Goal: Communication & Community: Answer question/provide support

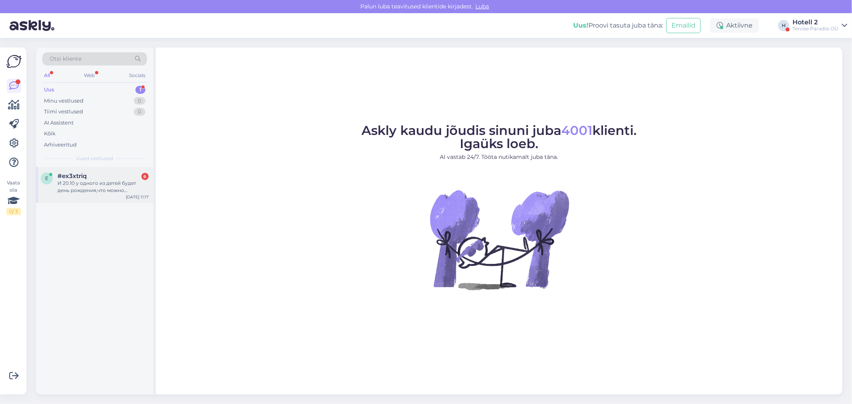
click at [120, 190] on div "И 20.10 у одного из детей будет день рождения,что можно придумать по этому пово…" at bounding box center [103, 187] width 91 height 14
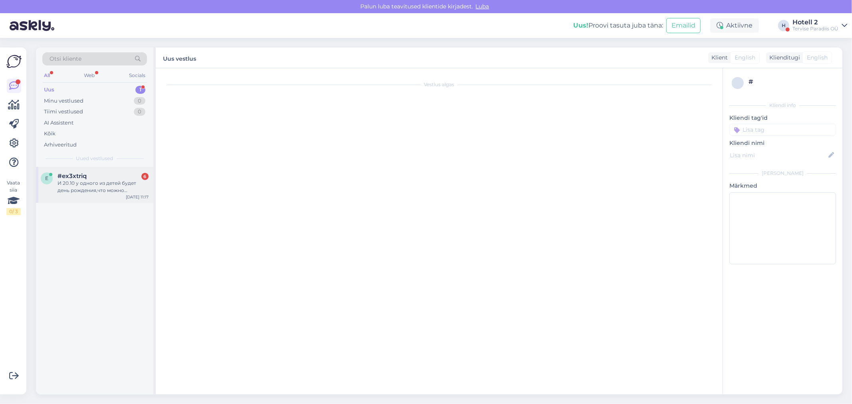
scroll to position [1, 0]
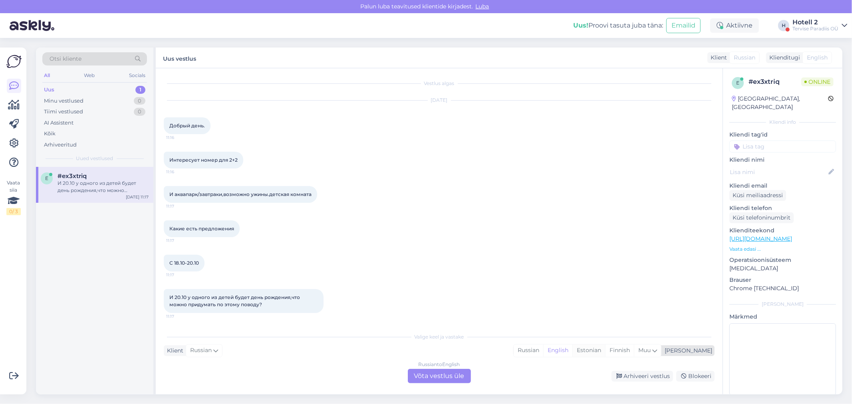
click at [605, 351] on div "Estonian" at bounding box center [589, 351] width 33 height 12
click at [451, 372] on div "Russian to Estonian Võta vestlus üle" at bounding box center [439, 376] width 63 height 14
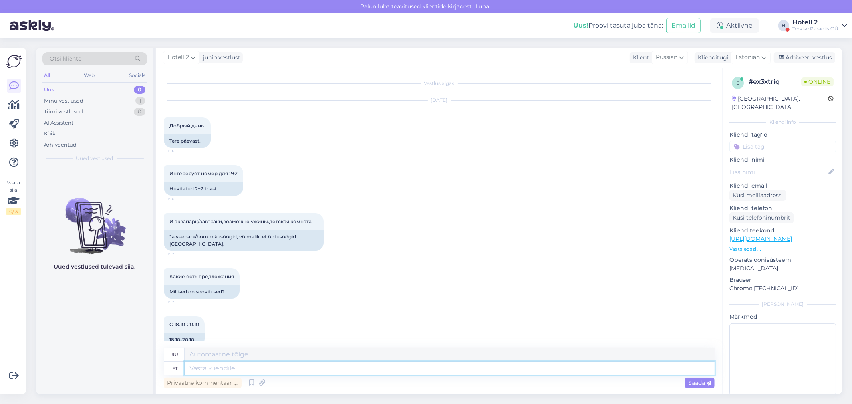
click at [205, 369] on textarea at bounding box center [450, 369] width 530 height 14
type textarea "Tere"
type textarea "Привет"
type textarea "Tere!"
type textarea "Привет!"
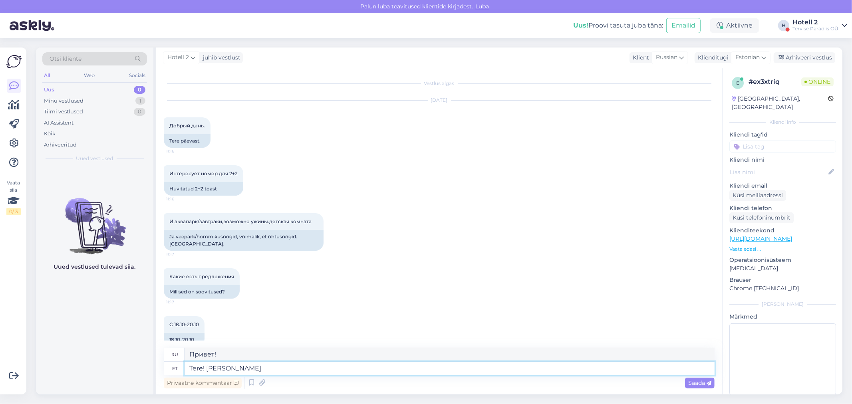
type textarea "Tere! [PERSON_NAME]"
type textarea "Привет! Если"
type textarea "Tere! Kui soo"
type textarea "Привет! Если ты"
type textarea "Tere! Kui soovite"
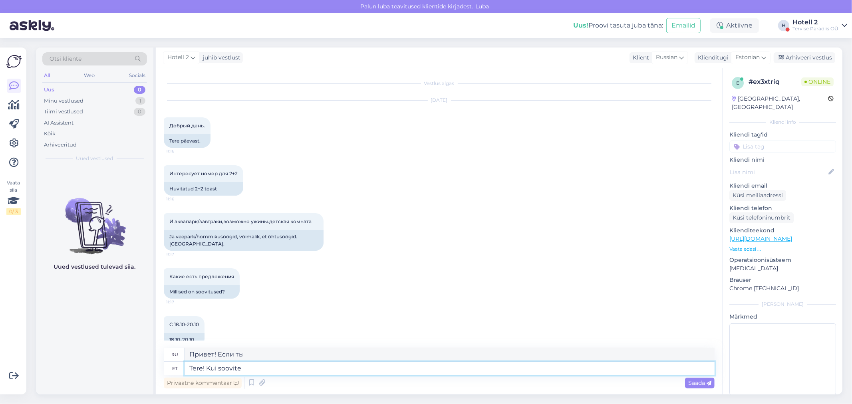
type textarea "Привет! Если хочешь"
type textarea "Tere! Kui soovite hinnapakkumist"
type textarea "Здравствуйте! Если вам нужна цитата"
type textarea "Tere! Kui soovite hinnapakkumist kirjutage"
type textarea "Здравствуйте! Если нужна расценка, пишите."
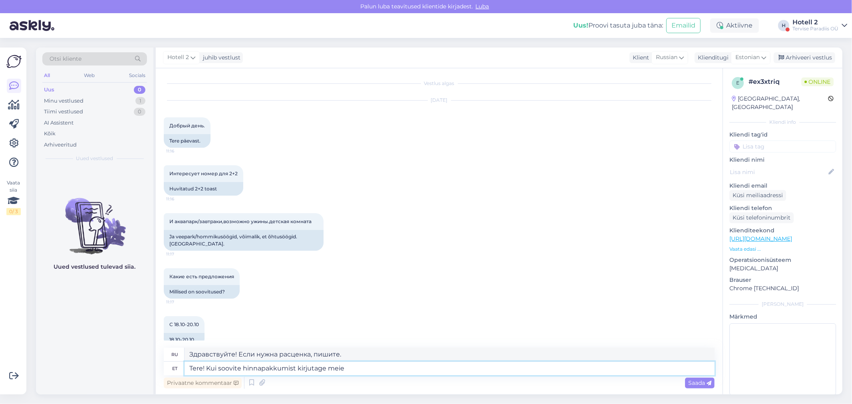
type textarea "Tere! Kui soovite hinnapakkumist kirjutage meie"
type textarea "Здравствуйте! Если вам нужна консультация, напишите нам."
type textarea "Tere! Kui soovite hinnapakkumist kirjutage meie email"
type textarea "Здравствуйте! Если вам нужна консультация, напишите нам на почту."
type textarea "Tere! Kui soovite hinnapakkumist kirjutage mei"
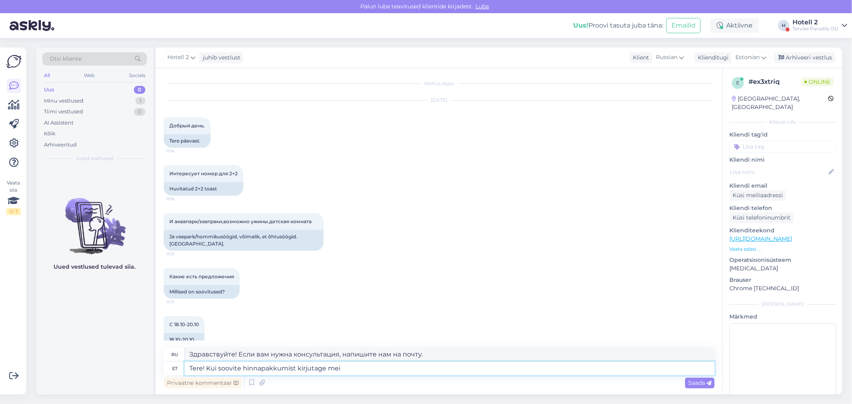
type textarea "Здравствуйте! Если вам нужна консультация, напишите нам."
type textarea "Tere! Kui soovite hinnapakkumist kirjutage"
type textarea "Здравствуйте! Если нужна расценка, пишите."
type textarea "Tere! Kui soovite hinnapakkumist kirjutage emailile"
type textarea "Здравствуйте! Если вам нужна консультация, напишите нам."
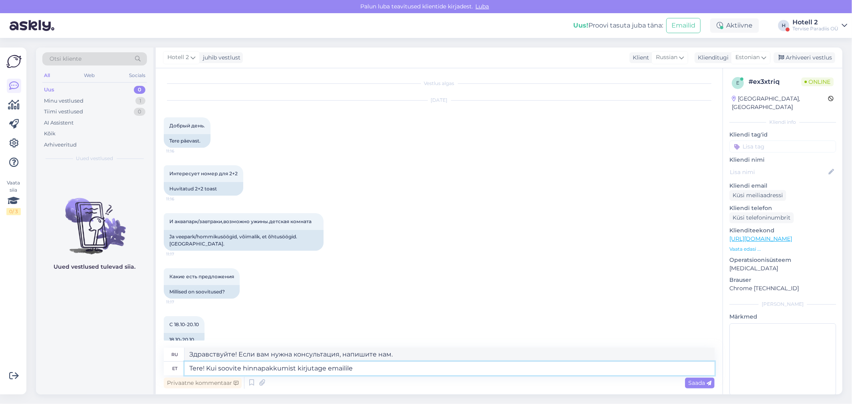
type textarea "Tere! Kui soovite hinnapakkumist kirjutage emailile h"
type textarea "Здравствуйте! Если вам нужна расценка, напишите мне."
type textarea "Tere! Kui soovite hinnapakkumist kirjutage emailile hotell"
type textarea "Здравствуйте! Если вам нужна расценка, пожалуйста, напишите в отель."
type textarea "Tere! Kui soovite hinnapakkumist kirjutage emailile hotell@sp"
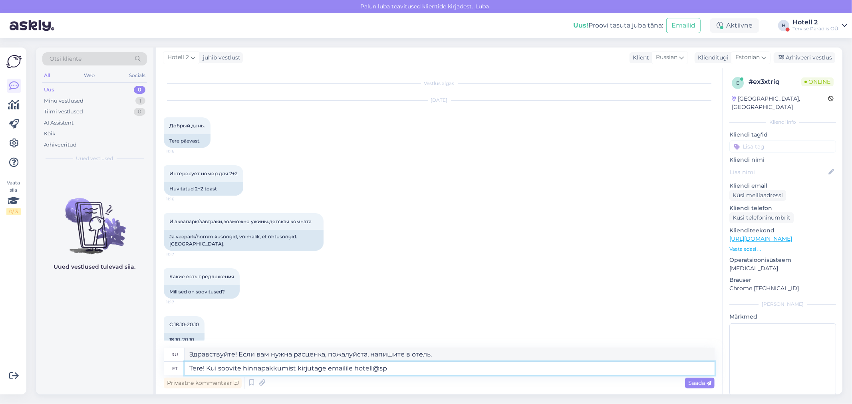
type textarea "Здравствуйте! Если вам нужна расценка, напишите на hotel@"
type textarea "Tere! Kui soovite hinnapakkumist kirjutage emailile [EMAIL_ADDRESS][DOMAIN_NAME]"
type textarea "Здравствуйте! Если хотите получить расценки, напишите на [EMAIL_ADDRESS][DOMAIN…"
type textarea "Tere! Kui soovite hinnapakkumist kirjutage emailile [EMAIL_ADDRESS][DOMAIN_NAME]"
click at [696, 387] on div "Saada" at bounding box center [700, 383] width 30 height 11
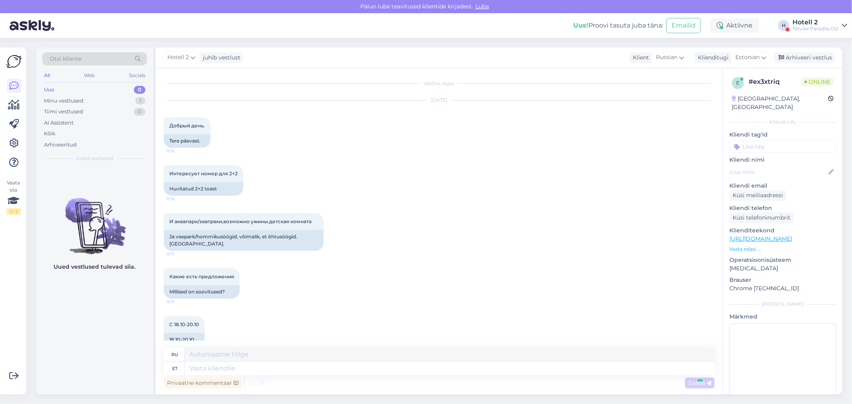
scroll to position [140, 0]
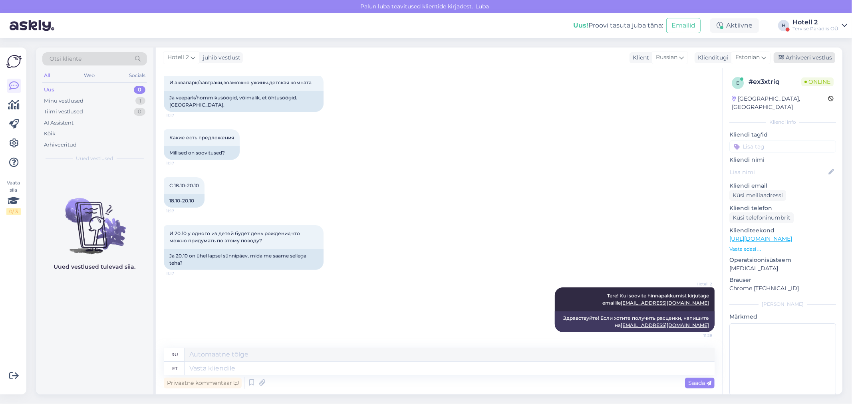
click at [802, 58] on div "Arhiveeri vestlus" at bounding box center [805, 57] width 62 height 11
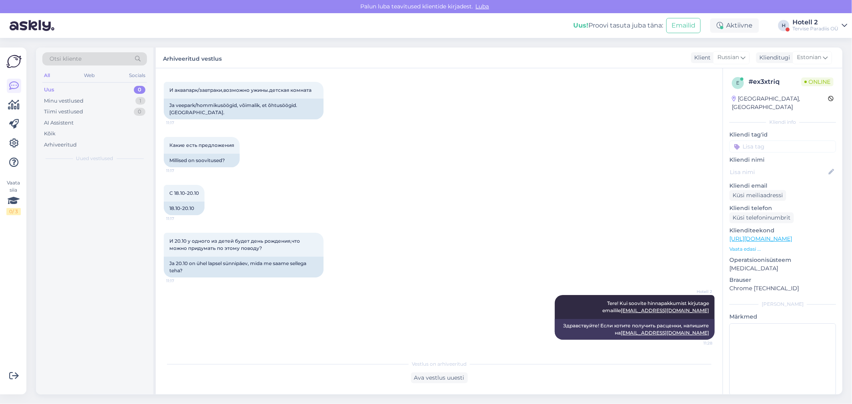
scroll to position [132, 0]
